Goal: Transaction & Acquisition: Purchase product/service

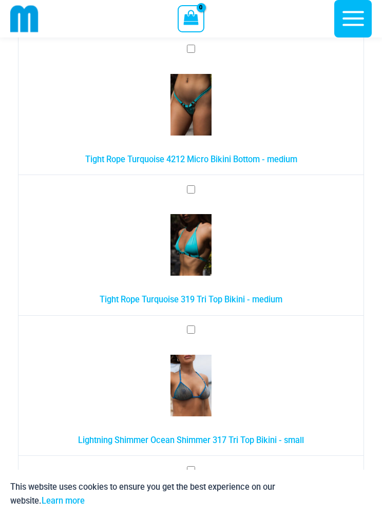
scroll to position [501, 0]
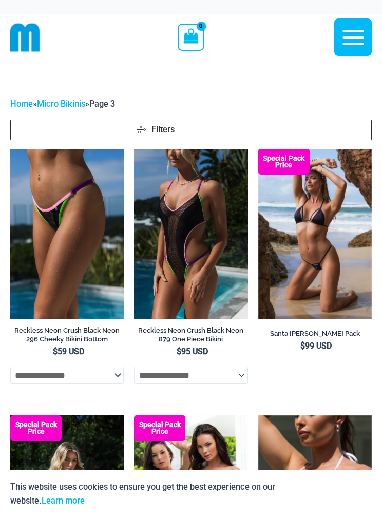
scroll to position [106, 0]
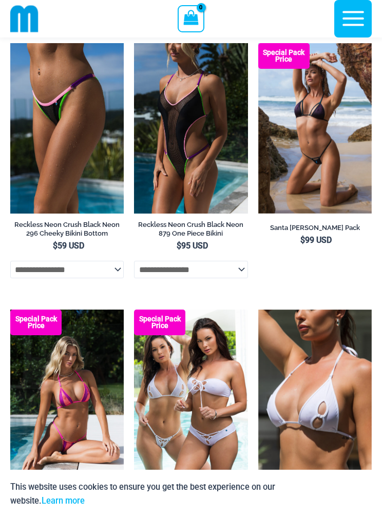
click at [134, 43] on img at bounding box center [134, 43] width 0 height 0
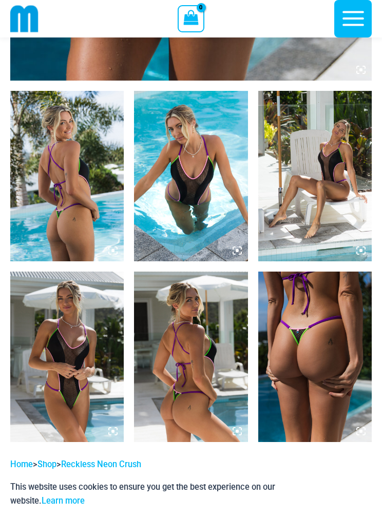
scroll to position [702, 0]
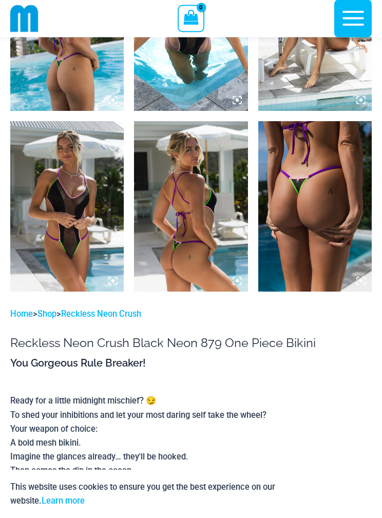
click at [65, 227] on img at bounding box center [67, 207] width 114 height 171
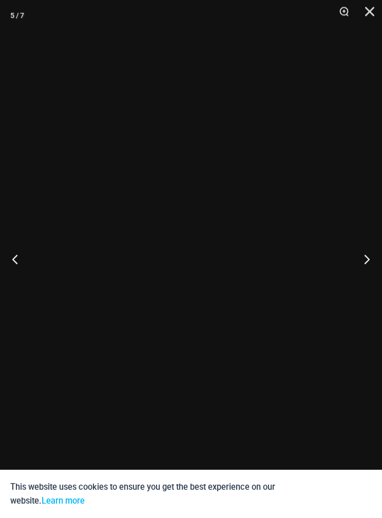
scroll to position [703, 0]
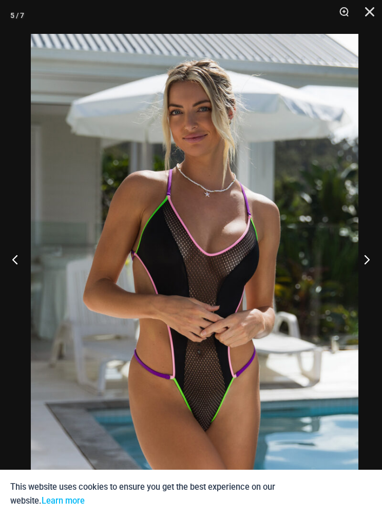
click at [369, 18] on button "Close" at bounding box center [366, 15] width 26 height 31
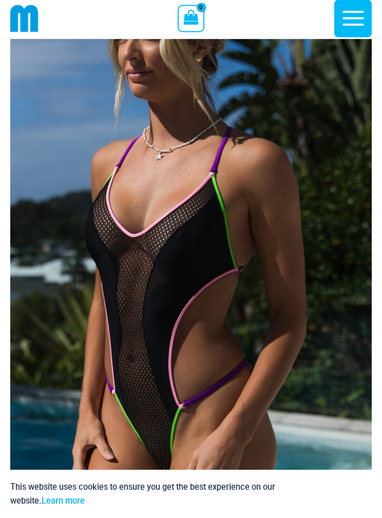
scroll to position [35, 0]
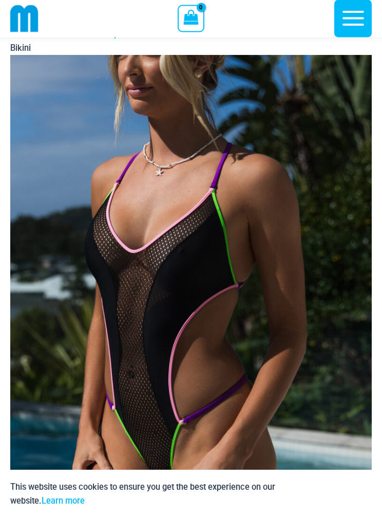
click at [352, 21] on icon "button" at bounding box center [354, 19] width 26 height 26
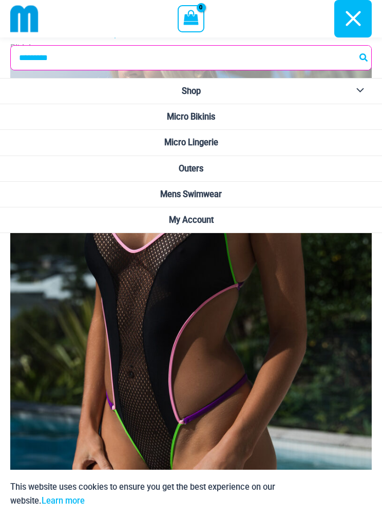
click at [344, 115] on link "Micro Bikinis" at bounding box center [191, 117] width 382 height 26
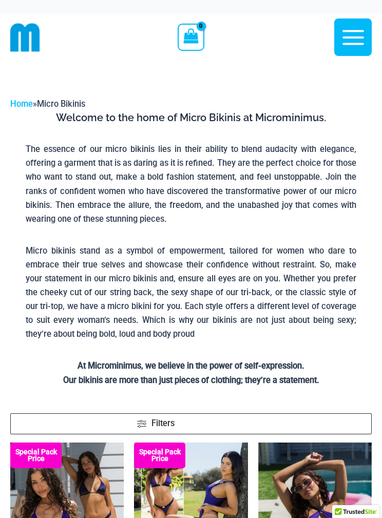
scroll to position [122, 0]
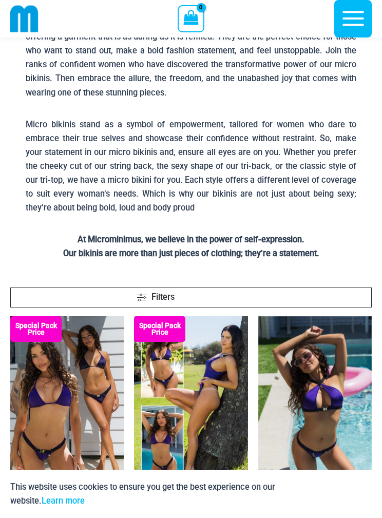
click at [277, 294] on span "Filters" at bounding box center [251, 297] width 228 height 13
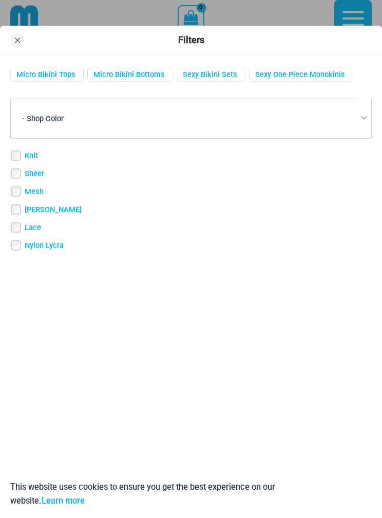
click at [296, 73] on link "Sexy One Piece Monokinis" at bounding box center [300, 75] width 90 height 10
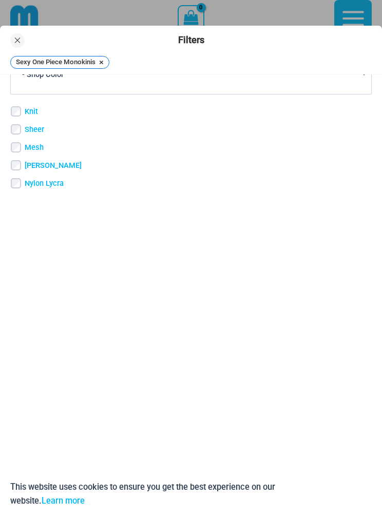
scroll to position [63, 0]
click at [306, 508] on p "This website uses cookies to ensure you get the best experience on our website.…" at bounding box center [165, 494] width 310 height 28
click at [42, 496] on link "Learn more" at bounding box center [63, 501] width 43 height 10
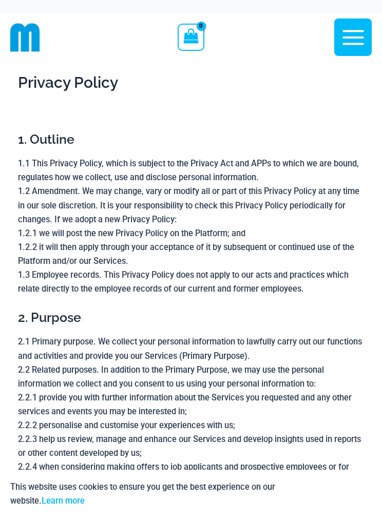
click at [346, 36] on icon "button" at bounding box center [354, 38] width 26 height 26
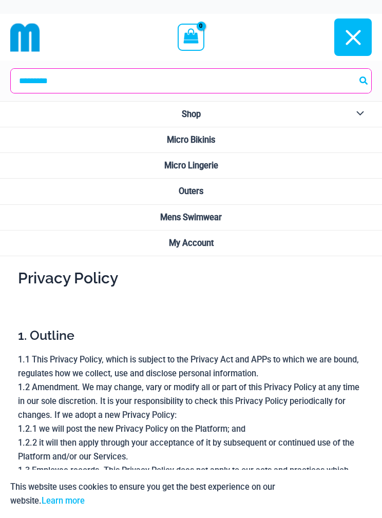
click at [212, 138] on span "Micro Bikinis" at bounding box center [191, 140] width 48 height 10
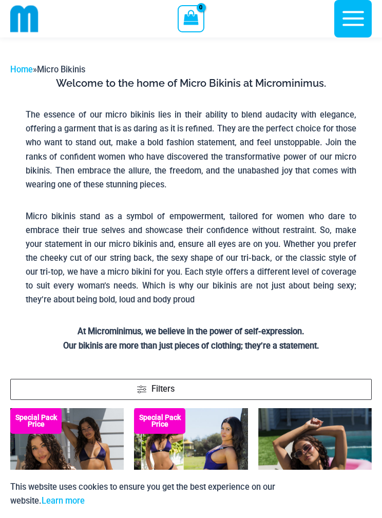
scroll to position [61, 0]
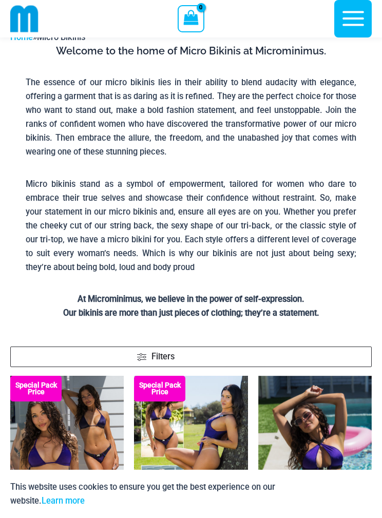
click at [218, 354] on span "Filters" at bounding box center [251, 357] width 228 height 13
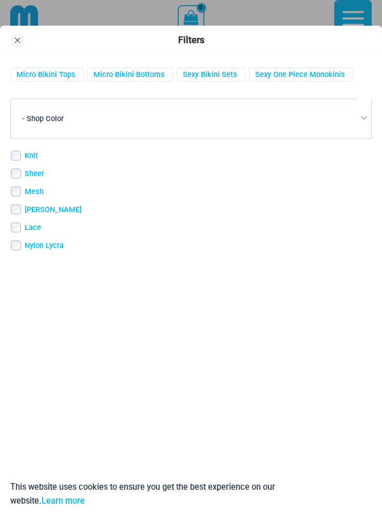
click at [299, 77] on link "Sexy One Piece Monokinis" at bounding box center [300, 75] width 90 height 10
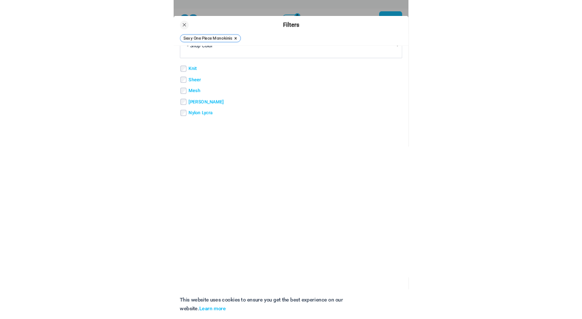
scroll to position [63, 0]
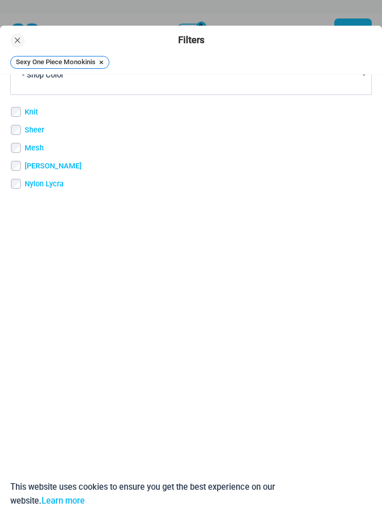
click at [89, 484] on p "This website uses cookies to ensure you get the best experience on our website.…" at bounding box center [165, 494] width 310 height 28
click at [101, 496] on p "This website uses cookies to ensure you get the best experience on our website.…" at bounding box center [165, 494] width 310 height 28
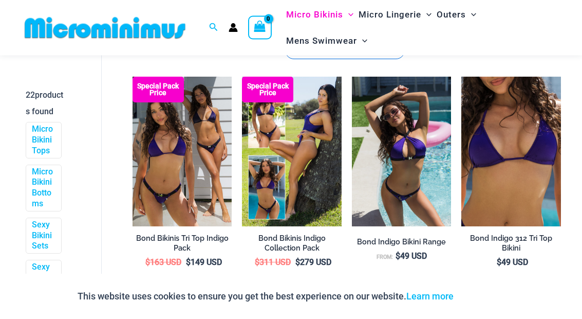
scroll to position [382, 0]
click at [47, 294] on link "Sexy One Piece Monokinis" at bounding box center [43, 287] width 22 height 53
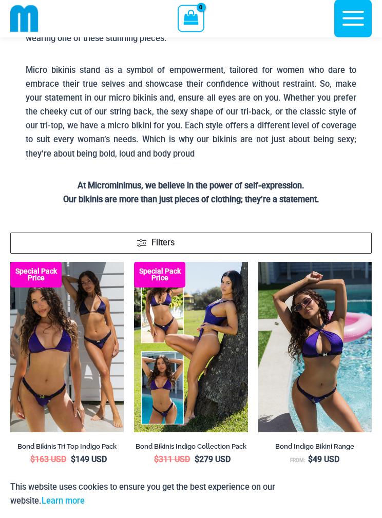
scroll to position [172, 0]
click at [118, 243] on link "Filters" at bounding box center [191, 243] width 362 height 21
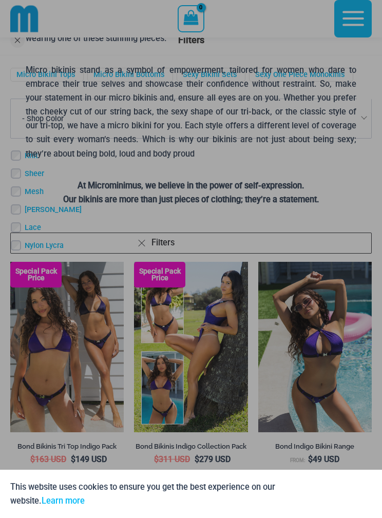
click at [104, 248] on div at bounding box center [191, 259] width 382 height 518
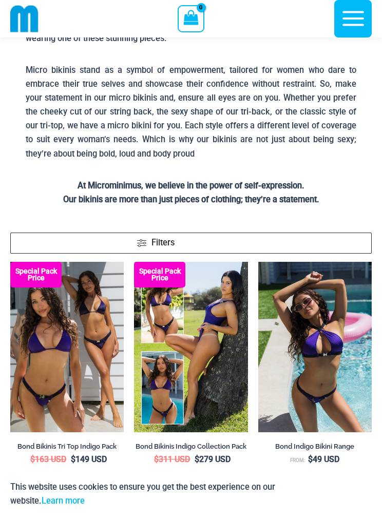
click at [143, 240] on span at bounding box center [141, 240] width 9 height 1
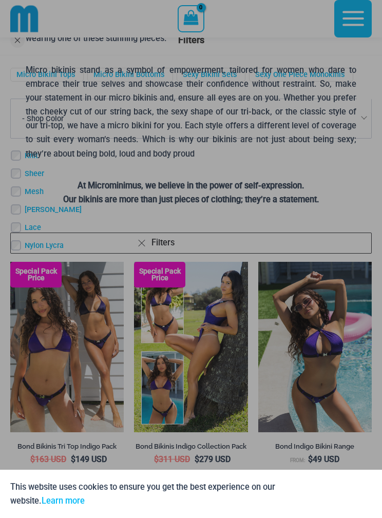
click at [293, 72] on div at bounding box center [191, 259] width 382 height 518
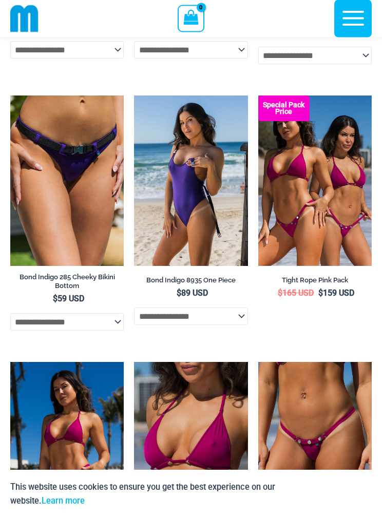
scroll to position [841, 0]
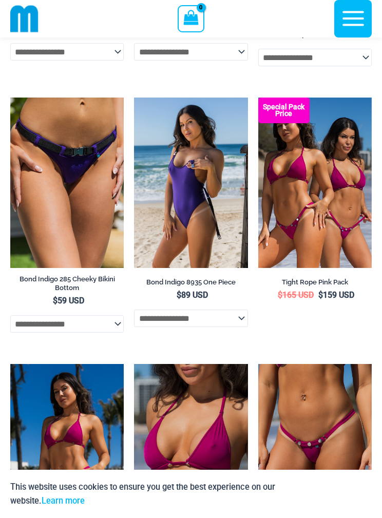
click at [231, 318] on select "**********" at bounding box center [191, 318] width 114 height 17
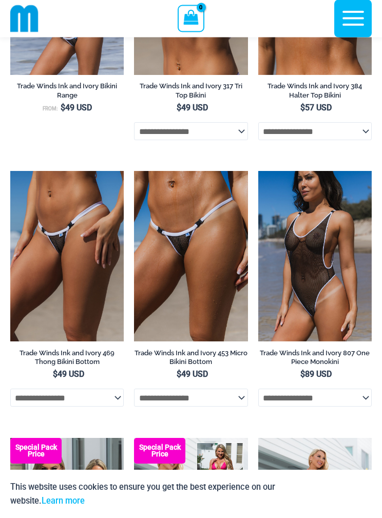
scroll to position [1834, 0]
click at [364, 318] on select "**********" at bounding box center [315, 397] width 114 height 17
click at [134, 171] on img at bounding box center [134, 171] width 0 height 0
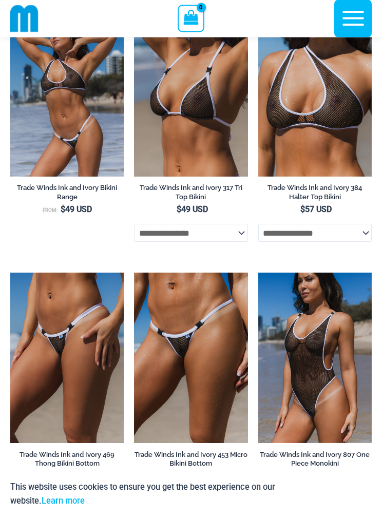
scroll to position [1652, 0]
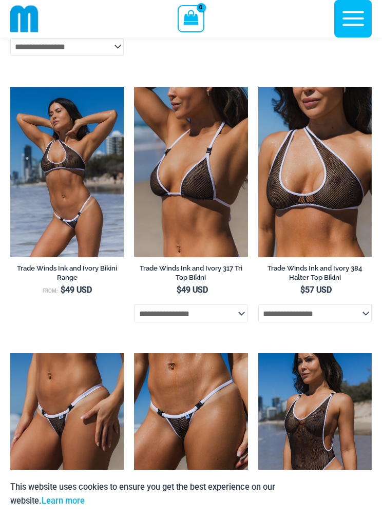
click at [258, 87] on img at bounding box center [258, 87] width 0 height 0
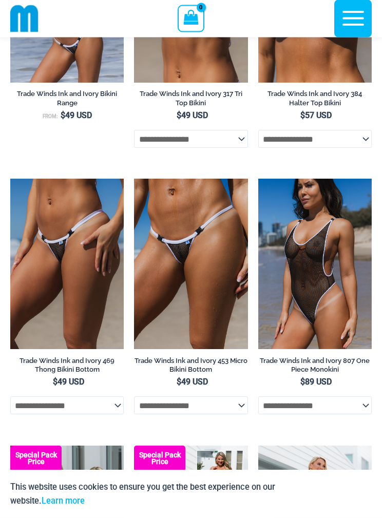
scroll to position [1826, 0]
click at [258, 179] on img at bounding box center [258, 179] width 0 height 0
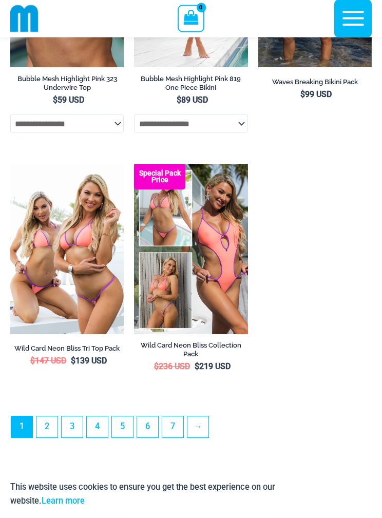
scroll to position [3097, 0]
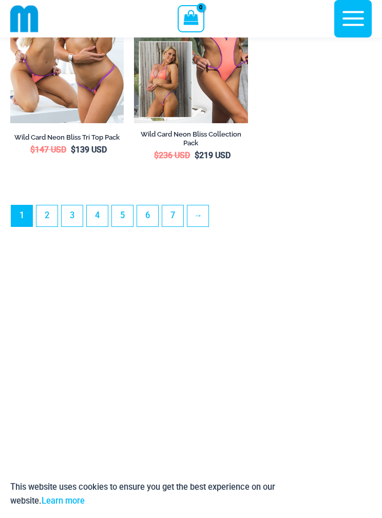
click at [45, 227] on link "2" at bounding box center [46, 215] width 21 height 21
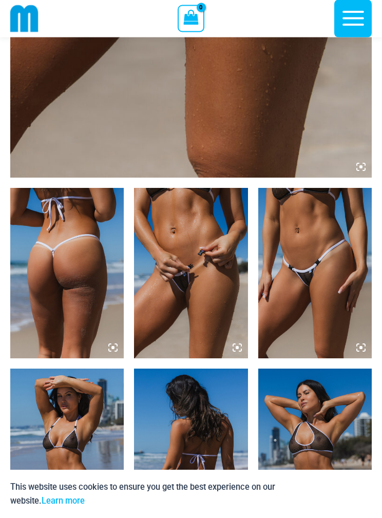
click at [67, 266] on img at bounding box center [67, 274] width 114 height 171
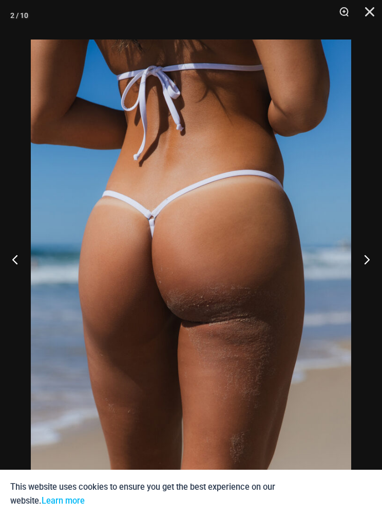
click at [372, 274] on button "Next" at bounding box center [363, 259] width 39 height 51
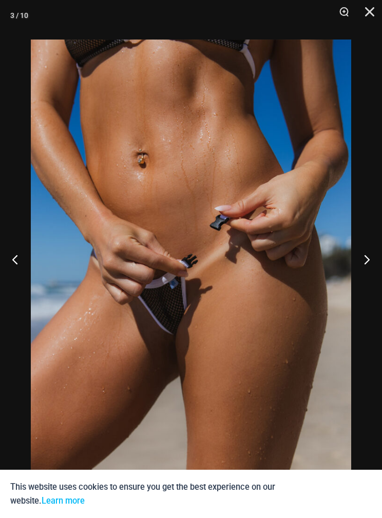
click at [362, 281] on button "Next" at bounding box center [363, 259] width 39 height 51
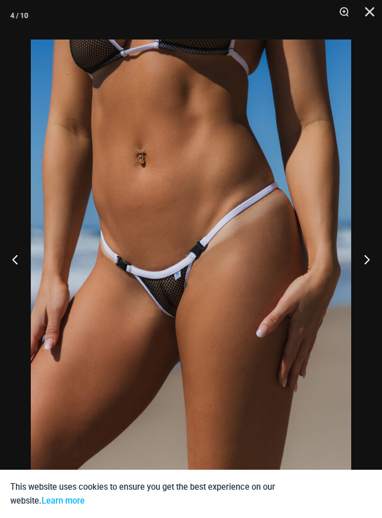
click at [373, 276] on button "Next" at bounding box center [363, 259] width 39 height 51
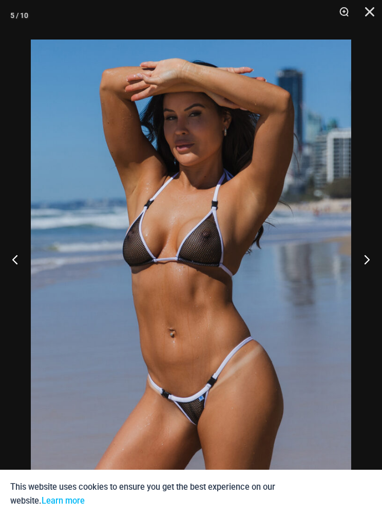
click at [372, 285] on button "Next" at bounding box center [363, 259] width 39 height 51
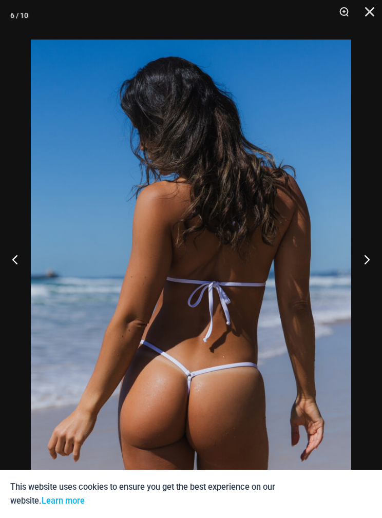
click at [372, 285] on button "Next" at bounding box center [363, 259] width 39 height 51
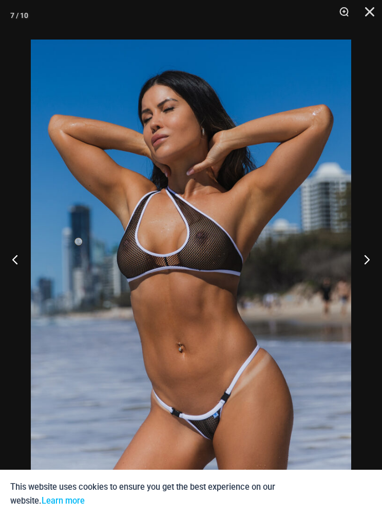
click at [371, 282] on button "Next" at bounding box center [363, 259] width 39 height 51
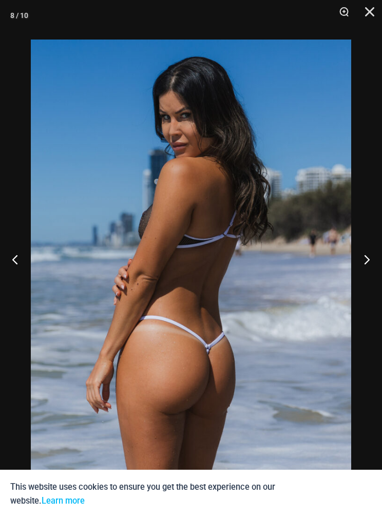
click at [371, 281] on button "Next" at bounding box center [363, 259] width 39 height 51
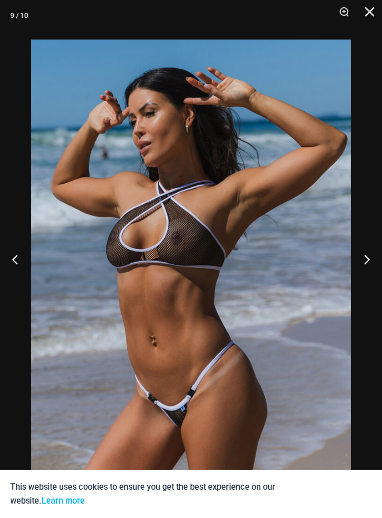
click at [371, 282] on button "Next" at bounding box center [363, 259] width 39 height 51
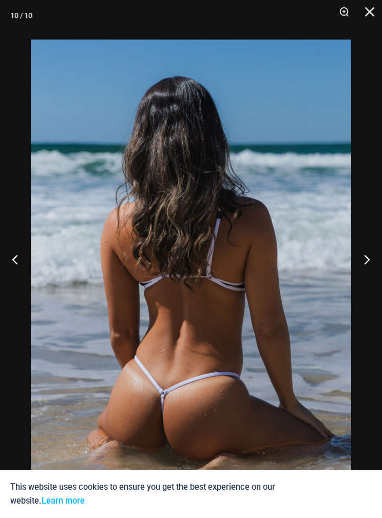
click at [371, 283] on button "Next" at bounding box center [363, 259] width 39 height 51
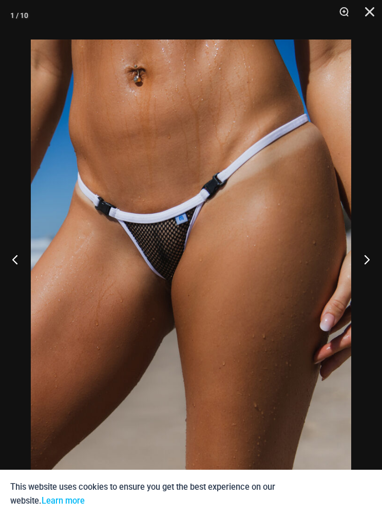
click at [373, 280] on button "Next" at bounding box center [363, 259] width 39 height 51
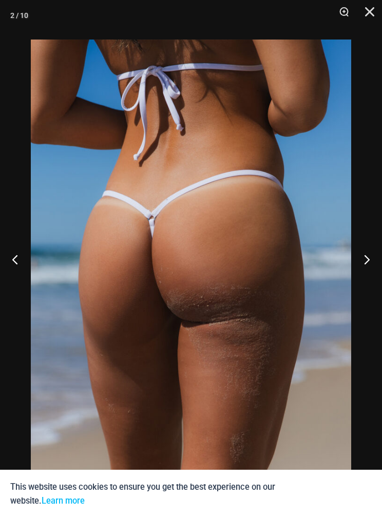
click at [362, 6] on button "Close" at bounding box center [366, 15] width 26 height 31
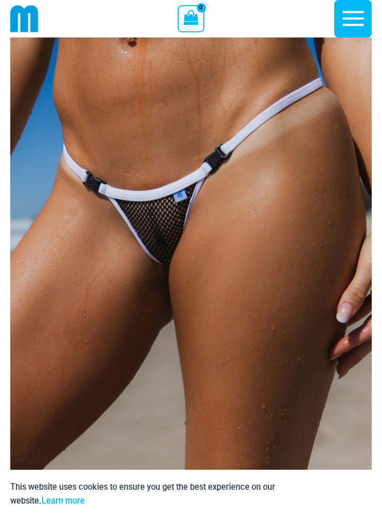
scroll to position [79, 0]
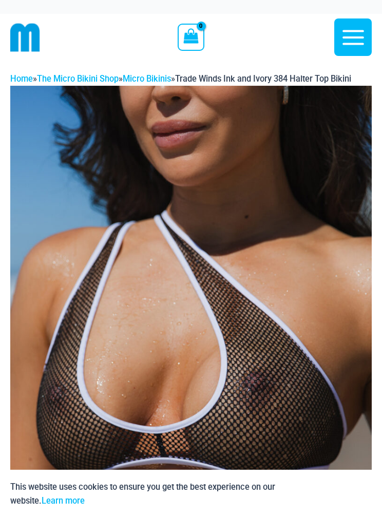
click at [141, 330] on img at bounding box center [191, 357] width 362 height 542
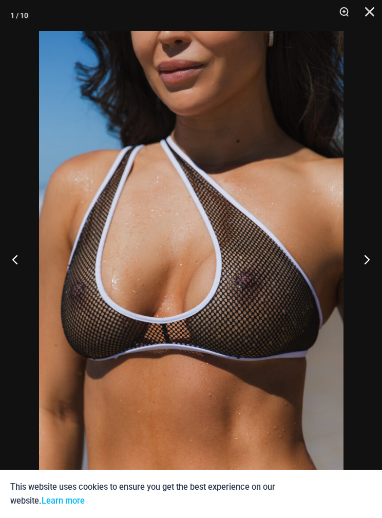
click at [19, 257] on button "Previous" at bounding box center [19, 259] width 39 height 51
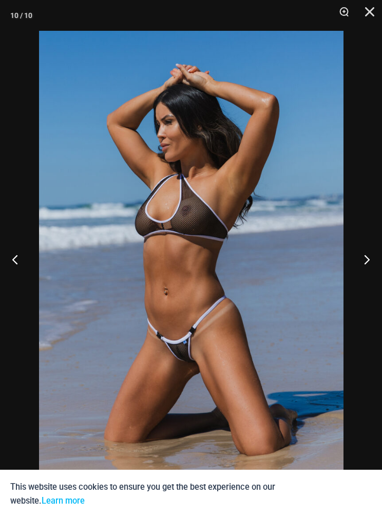
click at [18, 255] on button "Previous" at bounding box center [19, 259] width 39 height 51
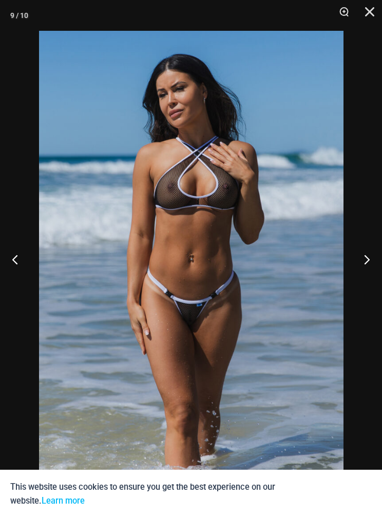
click at [7, 255] on button "Previous" at bounding box center [19, 259] width 39 height 51
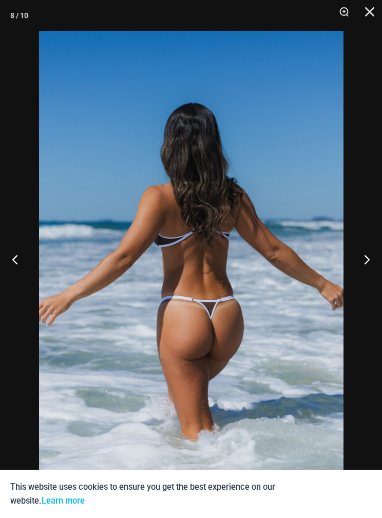
click at [8, 252] on button "Previous" at bounding box center [19, 259] width 39 height 51
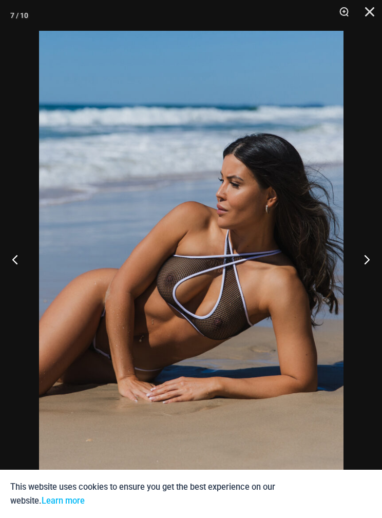
click at [9, 254] on button "Previous" at bounding box center [19, 259] width 39 height 51
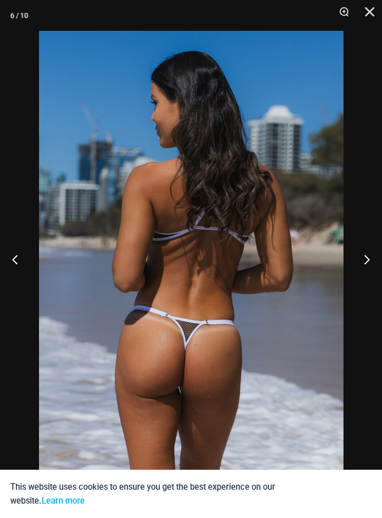
click at [16, 257] on button "Previous" at bounding box center [19, 259] width 39 height 51
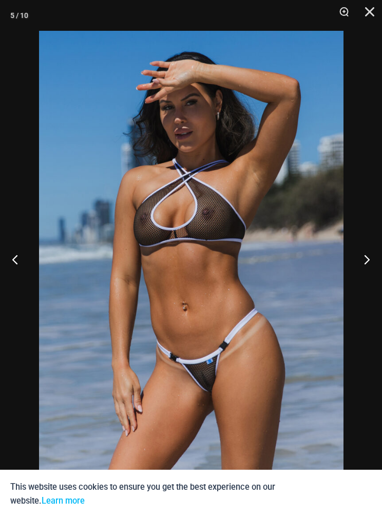
click at [13, 254] on button "Previous" at bounding box center [19, 259] width 39 height 51
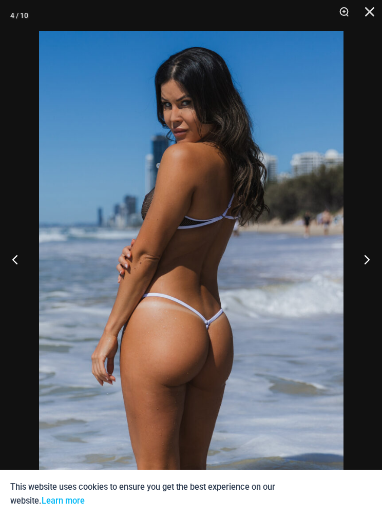
click at [14, 249] on button "Previous" at bounding box center [19, 259] width 39 height 51
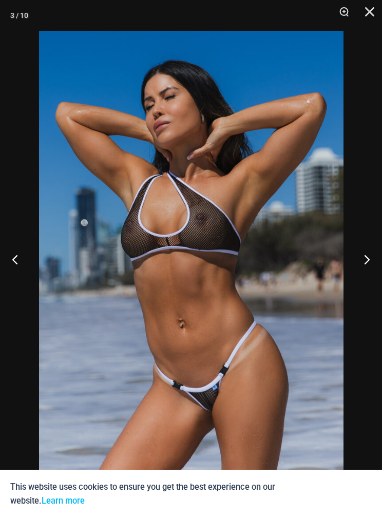
click at [9, 256] on button "Previous" at bounding box center [19, 259] width 39 height 51
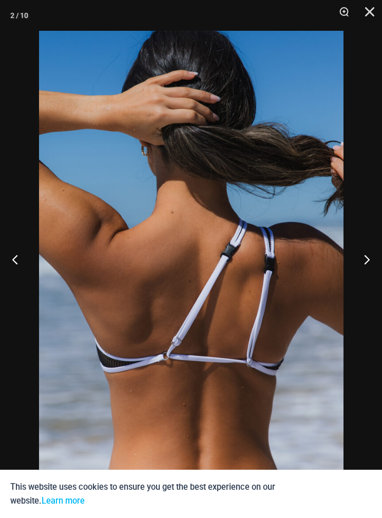
click at [17, 258] on button "Previous" at bounding box center [19, 259] width 39 height 51
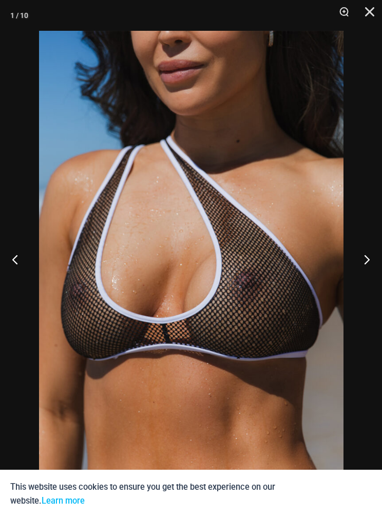
click at [16, 259] on button "Previous" at bounding box center [19, 259] width 39 height 51
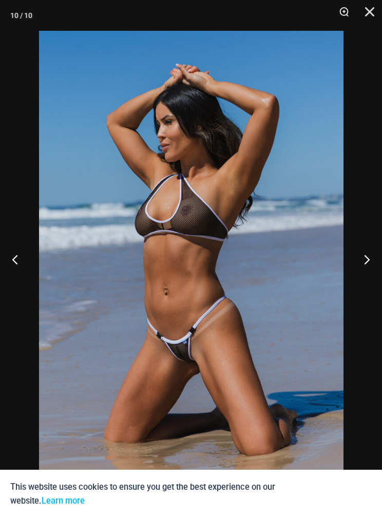
click at [14, 256] on button "Previous" at bounding box center [19, 259] width 39 height 51
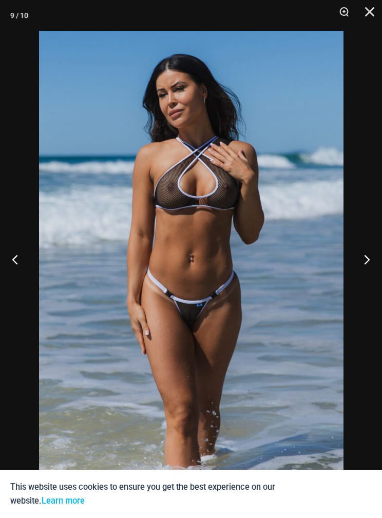
click at [16, 255] on button "Previous" at bounding box center [19, 259] width 39 height 51
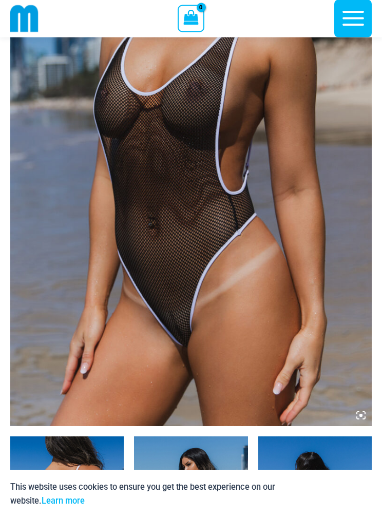
scroll to position [193, 0]
click at [169, 280] on img at bounding box center [191, 155] width 362 height 542
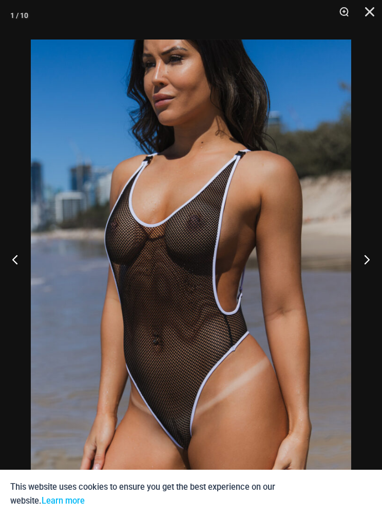
click at [372, 277] on button "Next" at bounding box center [363, 259] width 39 height 51
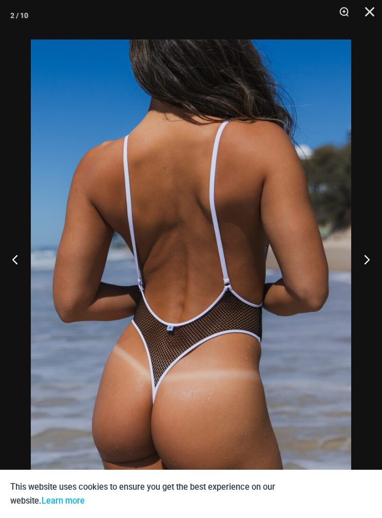
click at [364, 271] on button "Next" at bounding box center [363, 259] width 39 height 51
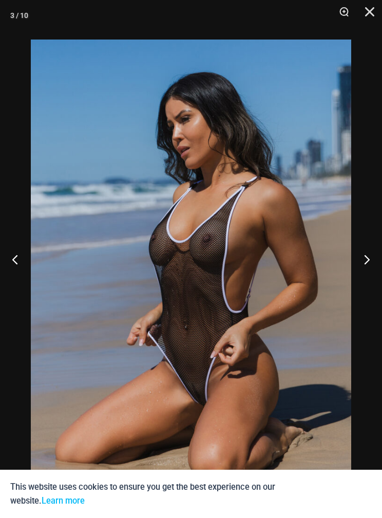
click at [372, 274] on button "Next" at bounding box center [363, 259] width 39 height 51
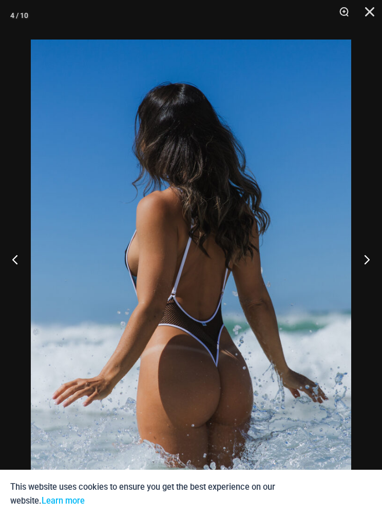
click at [375, 276] on button "Next" at bounding box center [363, 259] width 39 height 51
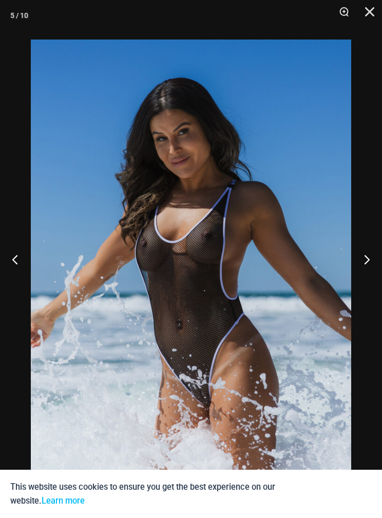
click at [372, 277] on button "Next" at bounding box center [363, 259] width 39 height 51
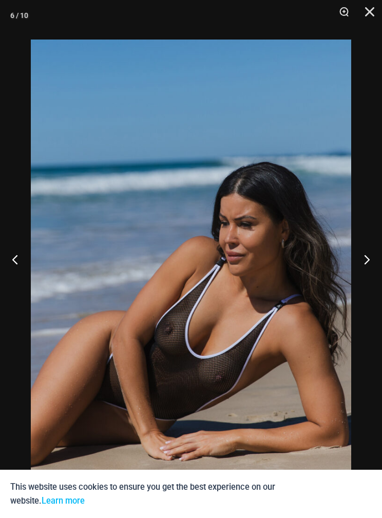
click at [375, 279] on button "Next" at bounding box center [363, 259] width 39 height 51
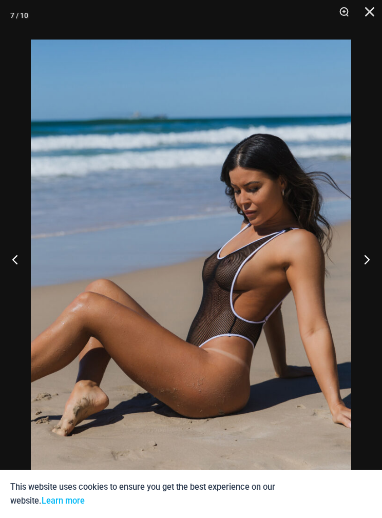
click at [375, 276] on button "Next" at bounding box center [363, 259] width 39 height 51
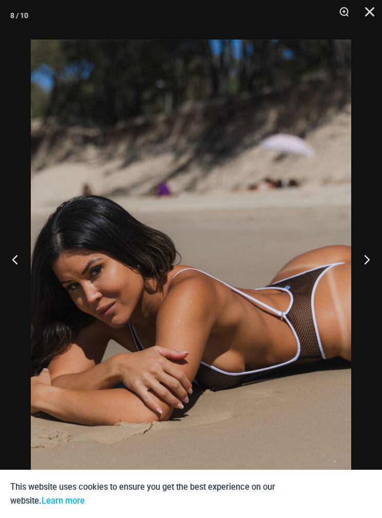
click at [376, 277] on button "Next" at bounding box center [363, 259] width 39 height 51
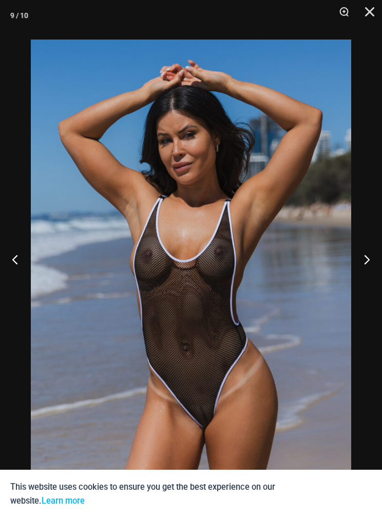
click at [376, 280] on button "Next" at bounding box center [363, 259] width 39 height 51
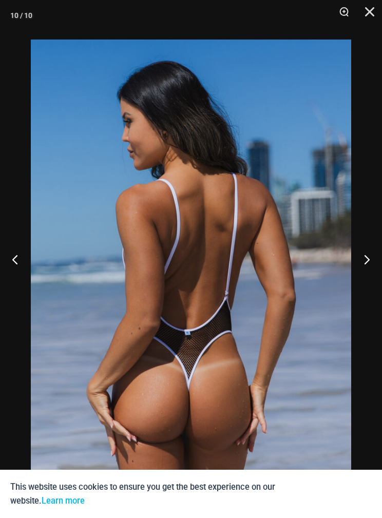
click at [377, 278] on button "Next" at bounding box center [363, 259] width 39 height 51
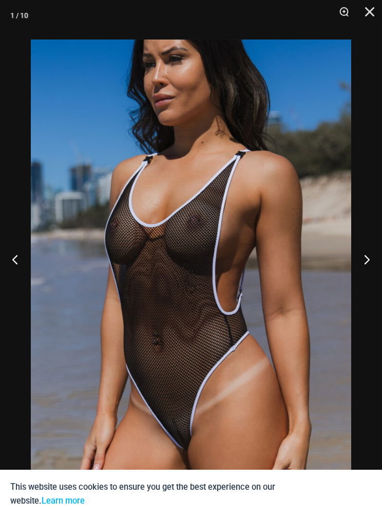
click at [376, 280] on button "Next" at bounding box center [363, 259] width 39 height 51
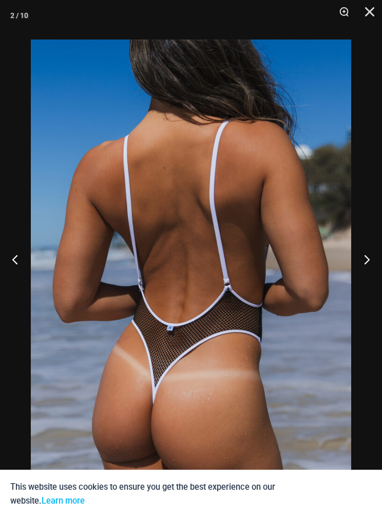
click at [377, 279] on button "Next" at bounding box center [363, 259] width 39 height 51
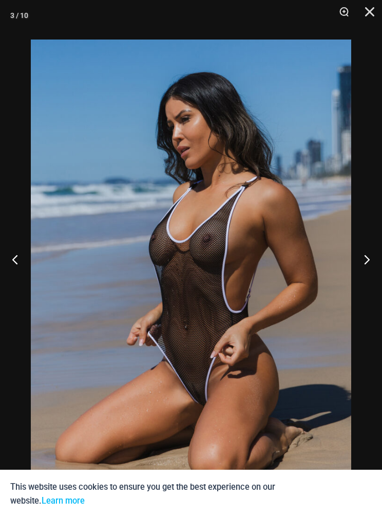
click at [369, 14] on button "Close" at bounding box center [366, 15] width 26 height 31
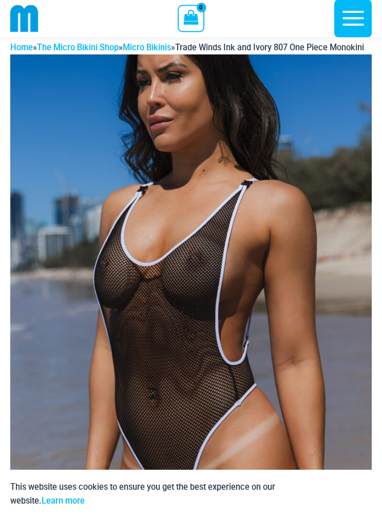
scroll to position [0, 0]
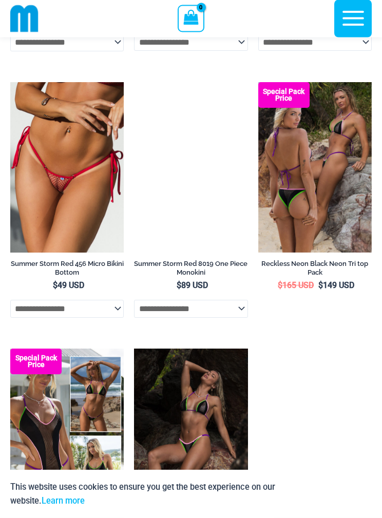
scroll to position [2157, 0]
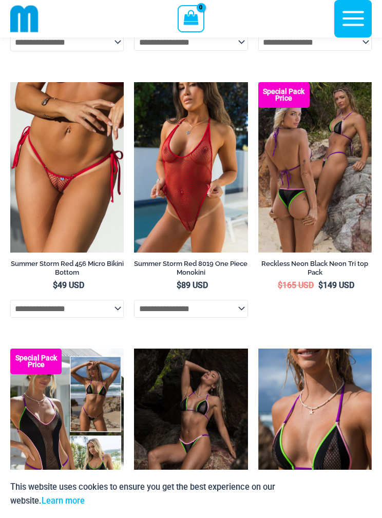
click at [134, 82] on img at bounding box center [134, 82] width 0 height 0
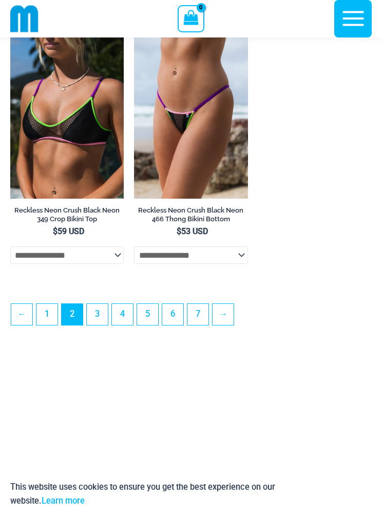
scroll to position [2745, 0]
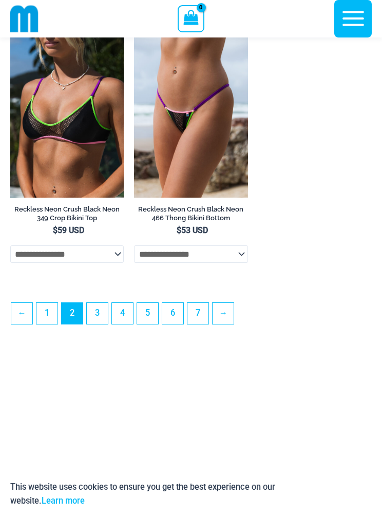
click at [229, 324] on link "→" at bounding box center [223, 313] width 21 height 21
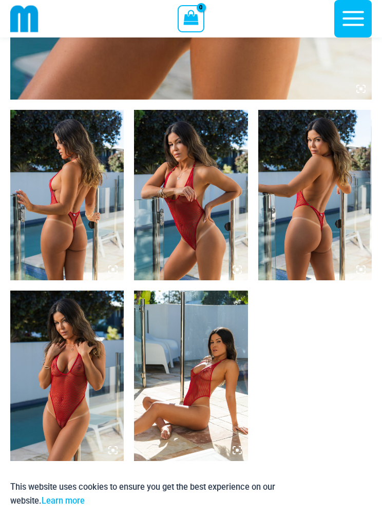
scroll to position [536, 0]
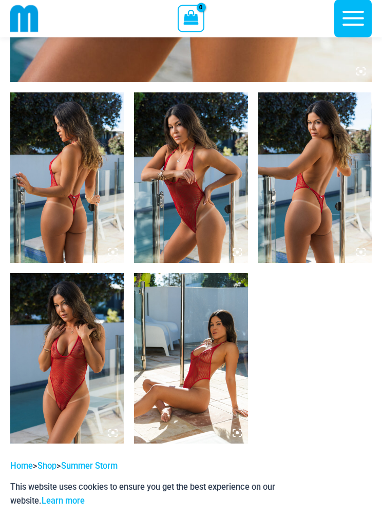
click at [82, 171] on img at bounding box center [67, 178] width 114 height 171
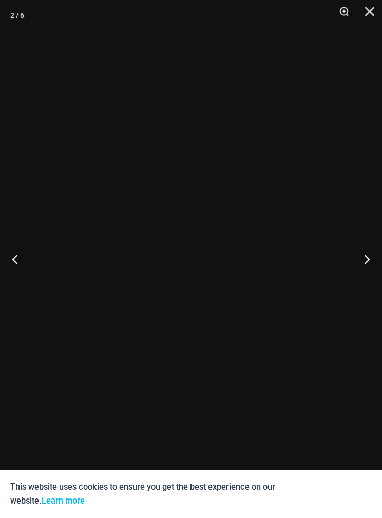
scroll to position [537, 0]
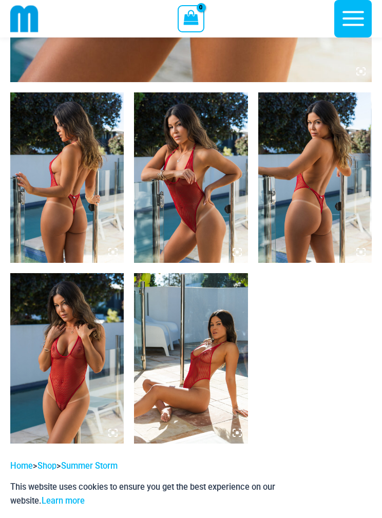
click at [72, 164] on img at bounding box center [67, 177] width 114 height 171
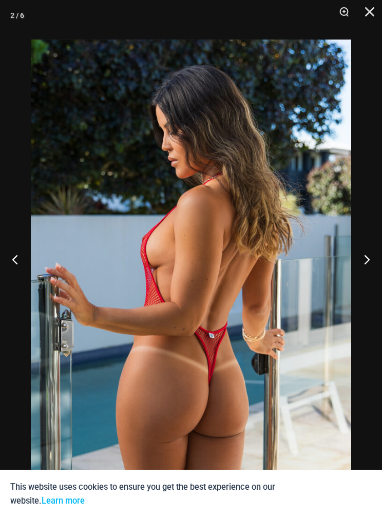
click at [64, 166] on img at bounding box center [191, 280] width 321 height 481
click at [373, 276] on div at bounding box center [191, 259] width 382 height 518
click at [107, 213] on img at bounding box center [191, 280] width 321 height 481
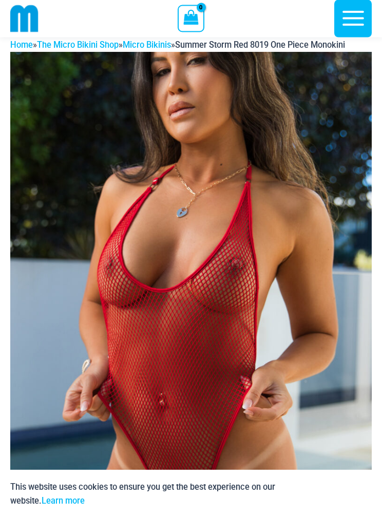
scroll to position [14, 0]
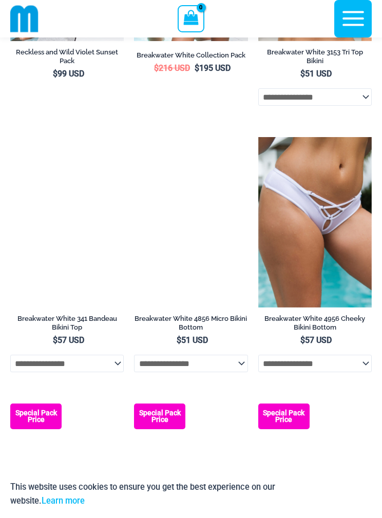
scroll to position [564, 0]
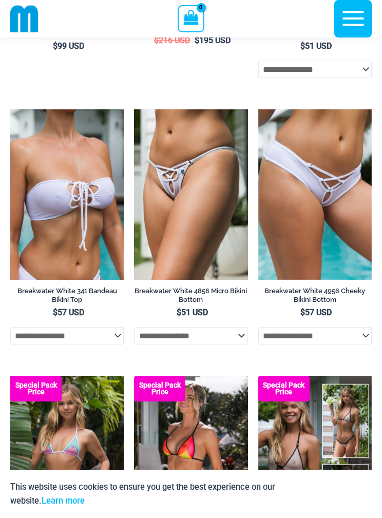
click at [10, 109] on img at bounding box center [10, 109] width 0 height 0
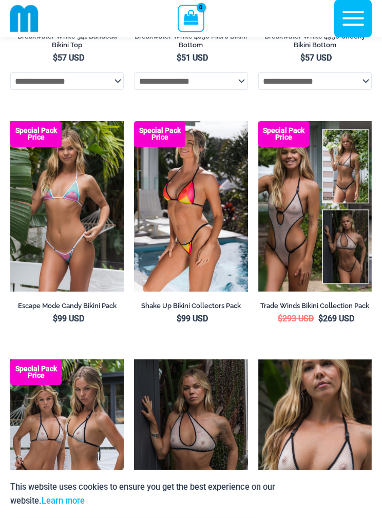
scroll to position [818, 0]
click at [10, 121] on img at bounding box center [10, 121] width 0 height 0
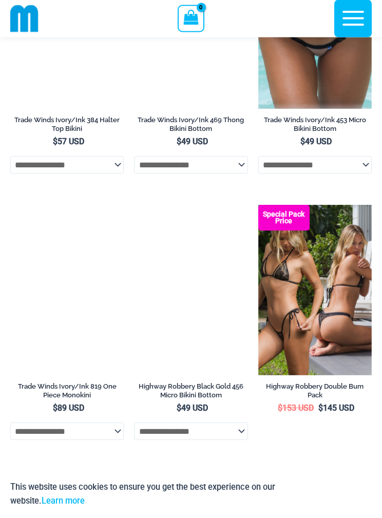
scroll to position [1506, 0]
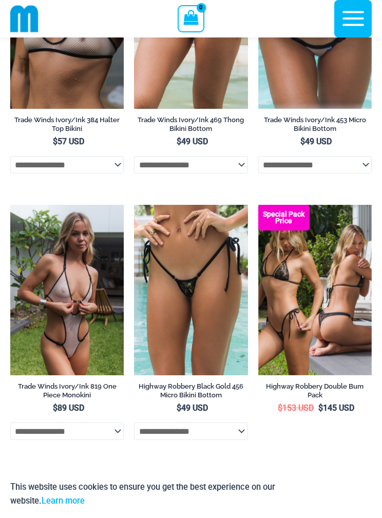
click at [10, 205] on img at bounding box center [10, 205] width 0 height 0
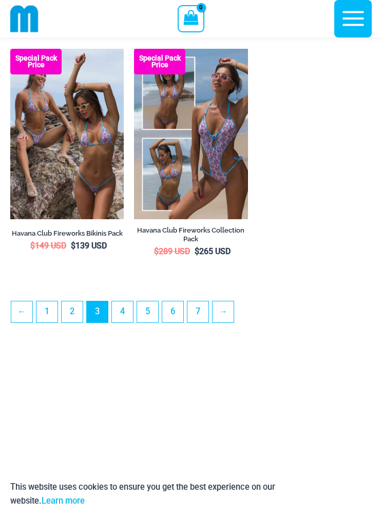
scroll to position [2732, 0]
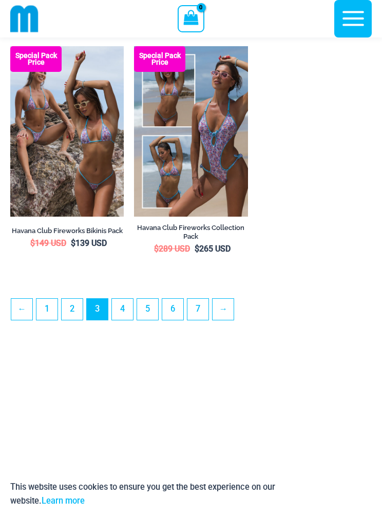
click at [127, 320] on link "4" at bounding box center [122, 309] width 21 height 21
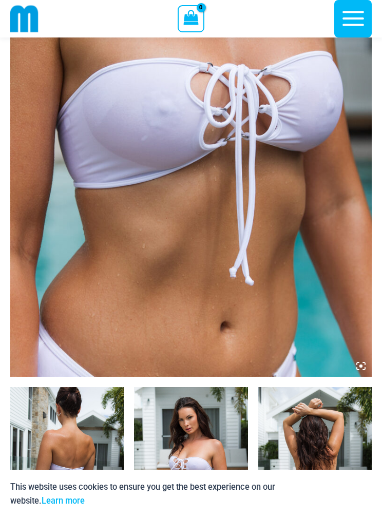
scroll to position [241, 0]
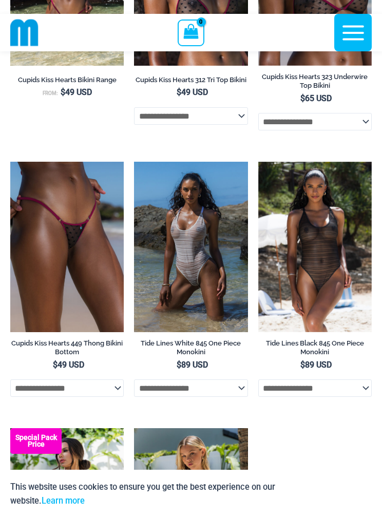
scroll to position [2374, 0]
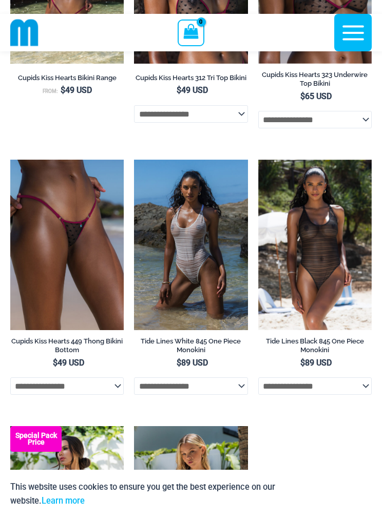
click at [134, 160] on img at bounding box center [134, 160] width 0 height 0
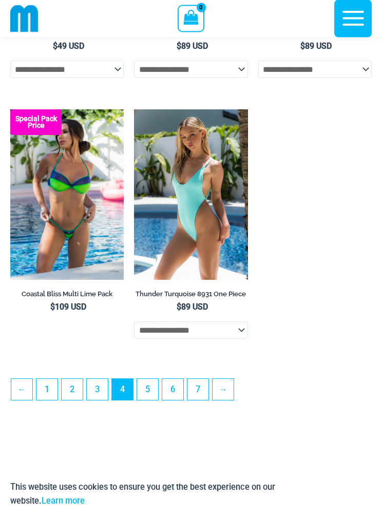
scroll to position [2691, 0]
click at [134, 109] on img at bounding box center [134, 109] width 0 height 0
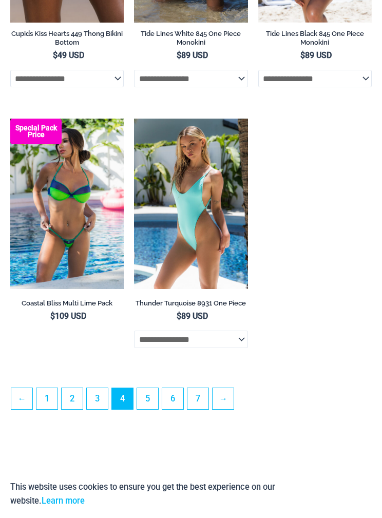
scroll to position [2733, 0]
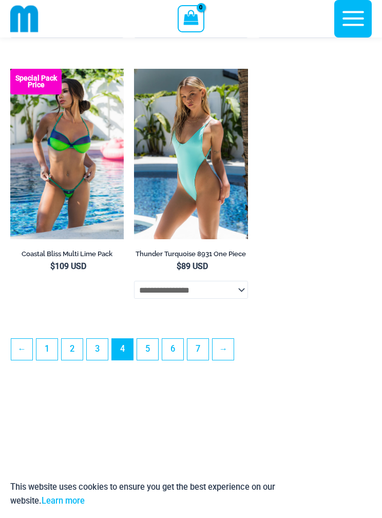
click at [145, 360] on link "5" at bounding box center [147, 349] width 21 height 21
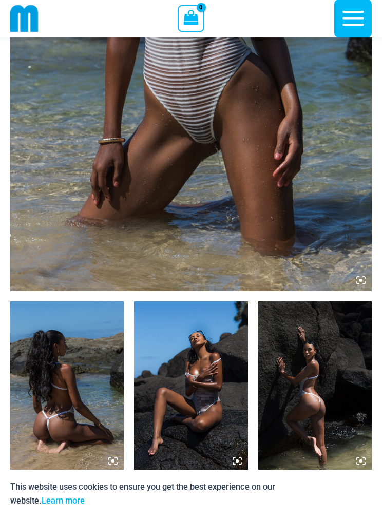
scroll to position [328, 0]
click at [86, 364] on img at bounding box center [67, 387] width 114 height 171
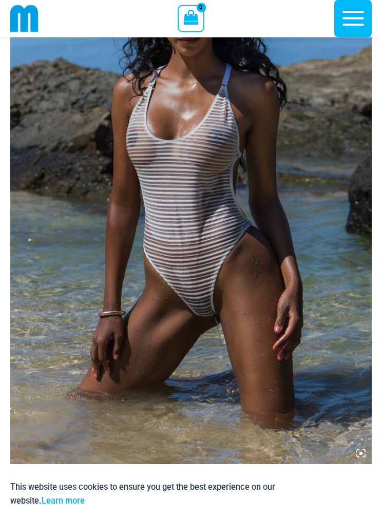
scroll to position [0, 0]
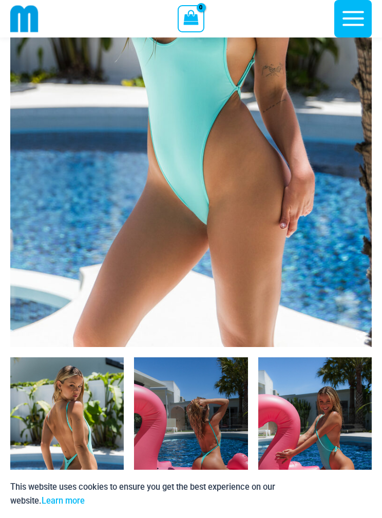
scroll to position [261, 0]
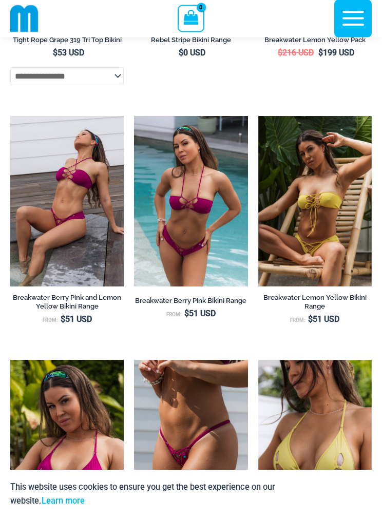
scroll to position [2124, 0]
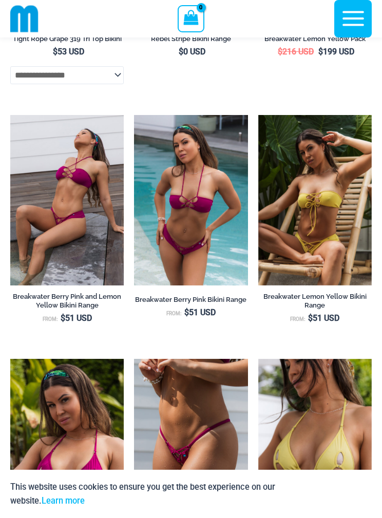
click at [10, 115] on img at bounding box center [10, 115] width 0 height 0
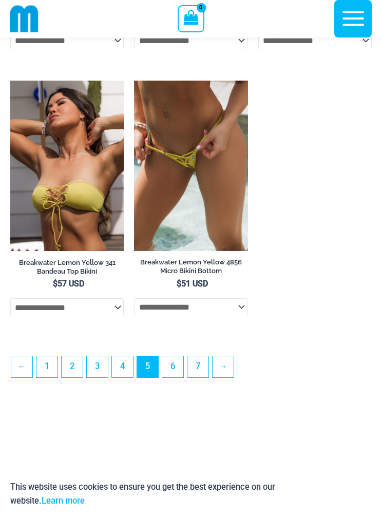
scroll to position [2738, 0]
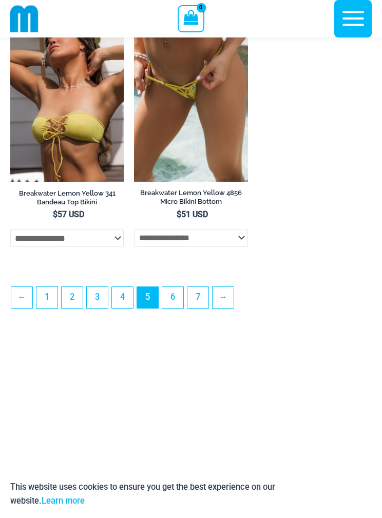
click at [172, 308] on link "6" at bounding box center [172, 297] width 21 height 21
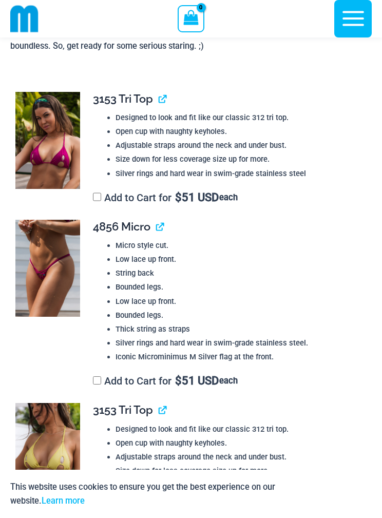
scroll to position [1080, 0]
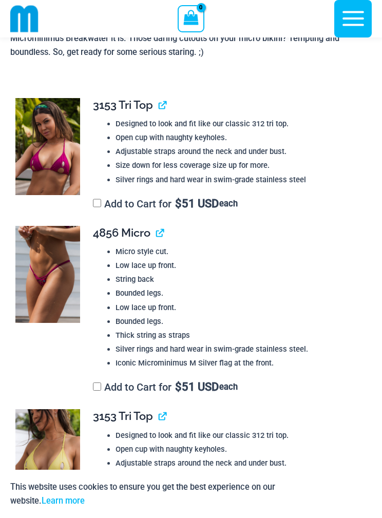
click at [88, 202] on td "**********" at bounding box center [227, 154] width 289 height 128
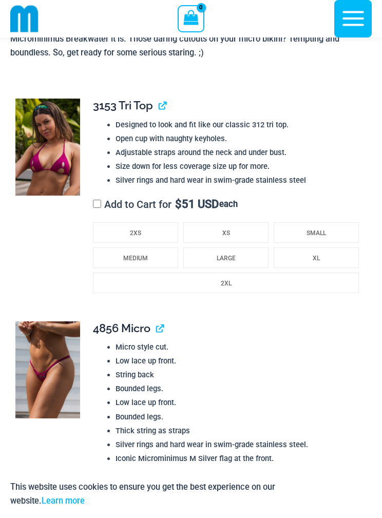
click at [89, 200] on td "**********" at bounding box center [227, 202] width 289 height 222
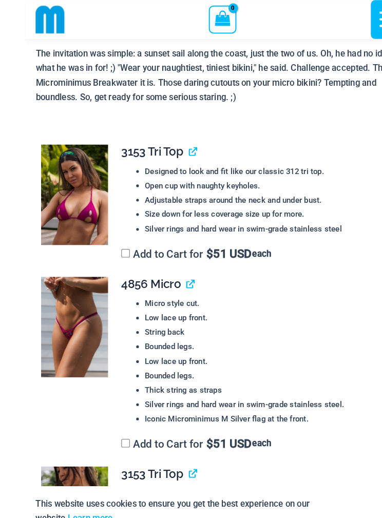
scroll to position [1041, 0]
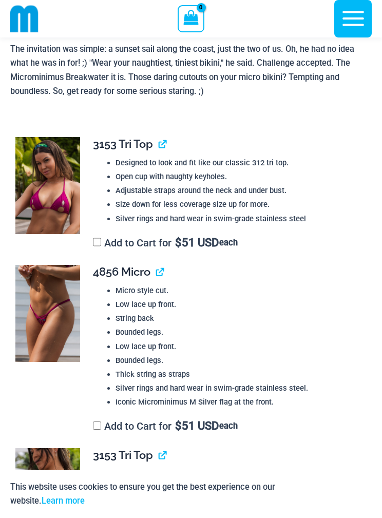
click at [17, 113] on th at bounding box center [46, 121] width 72 height 17
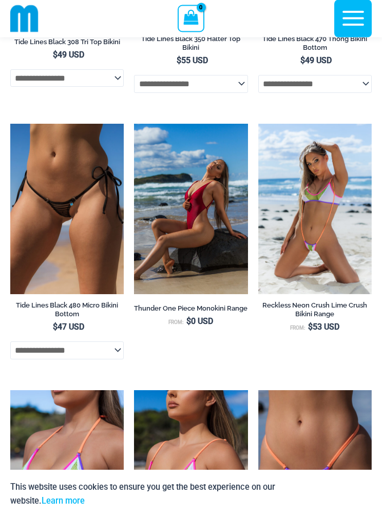
scroll to position [1077, 0]
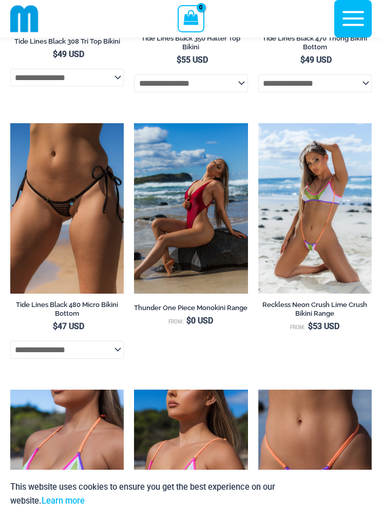
click at [134, 123] on img at bounding box center [134, 123] width 0 height 0
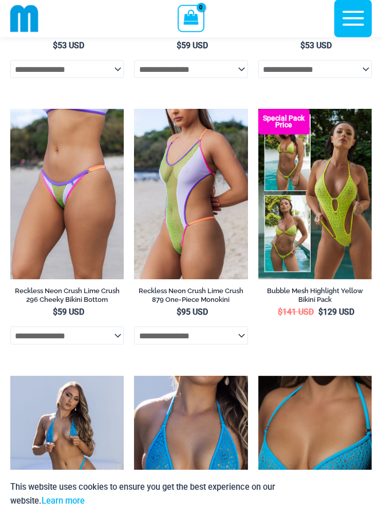
scroll to position [1625, 0]
click at [134, 109] on img at bounding box center [134, 109] width 0 height 0
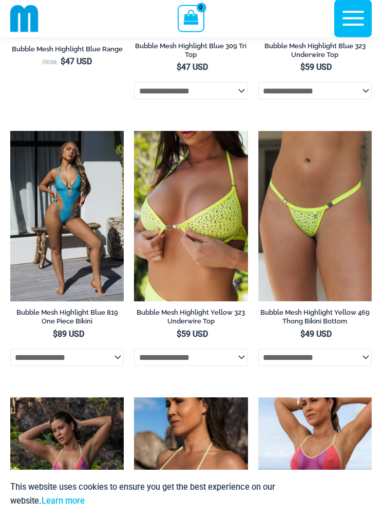
scroll to position [2137, 0]
click at [10, 131] on img at bounding box center [10, 131] width 0 height 0
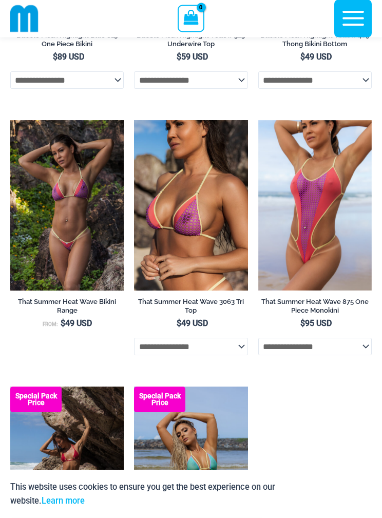
scroll to position [2414, 0]
click at [258, 120] on img at bounding box center [258, 120] width 0 height 0
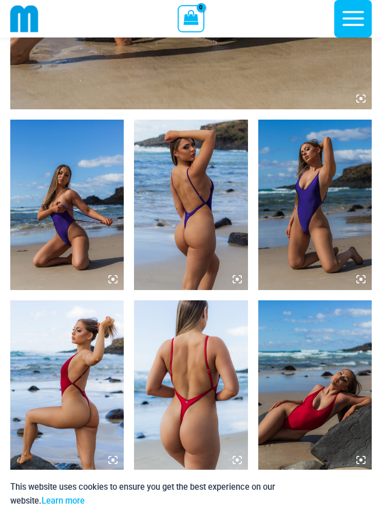
scroll to position [502, 0]
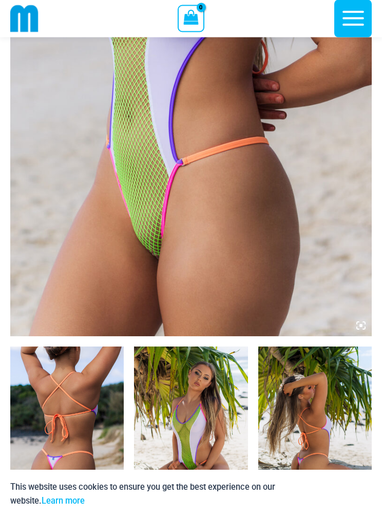
scroll to position [375, 0]
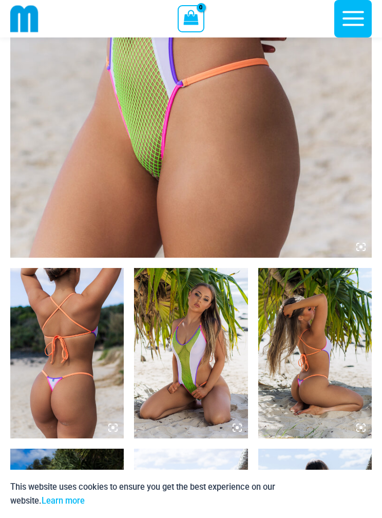
click at [69, 332] on img at bounding box center [67, 353] width 114 height 171
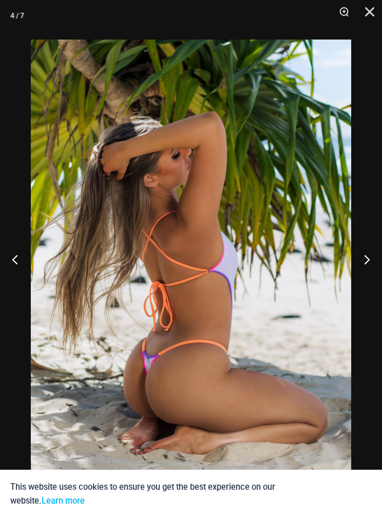
click at [363, 13] on button "Close" at bounding box center [366, 15] width 26 height 31
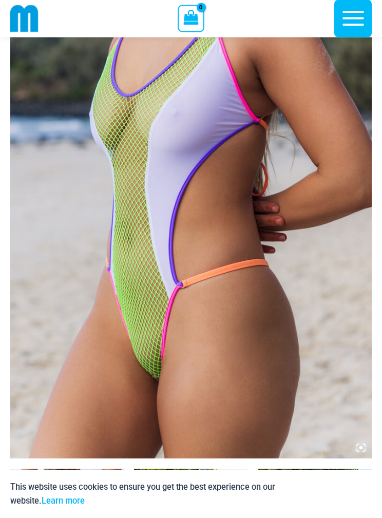
scroll to position [164, 0]
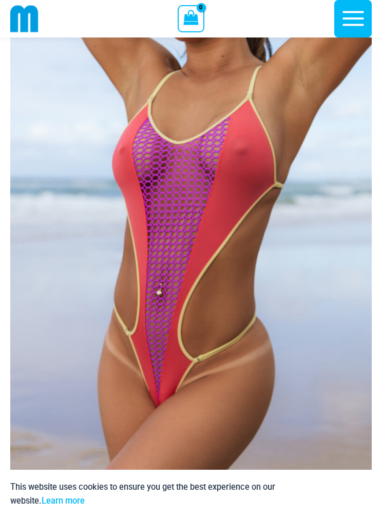
scroll to position [185, 0]
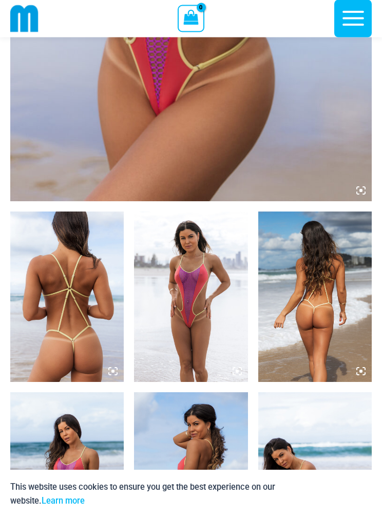
click at [78, 303] on img at bounding box center [67, 297] width 114 height 171
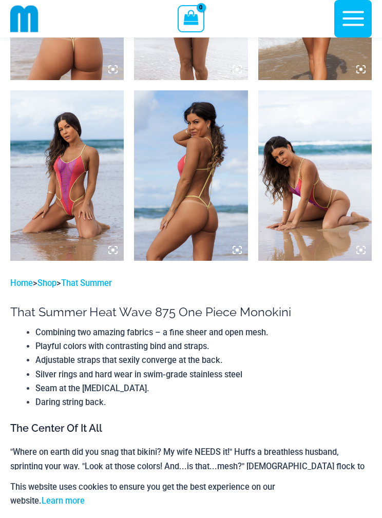
scroll to position [718, 0]
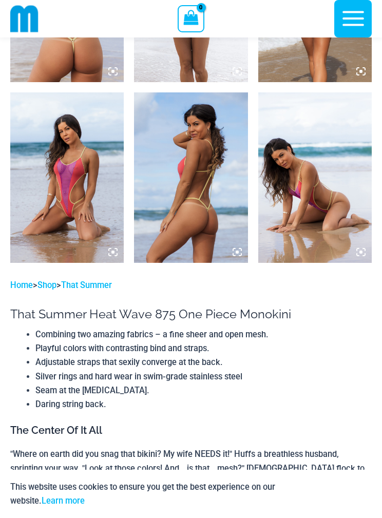
click at [74, 172] on img at bounding box center [67, 177] width 114 height 171
